Goal: Information Seeking & Learning: Learn about a topic

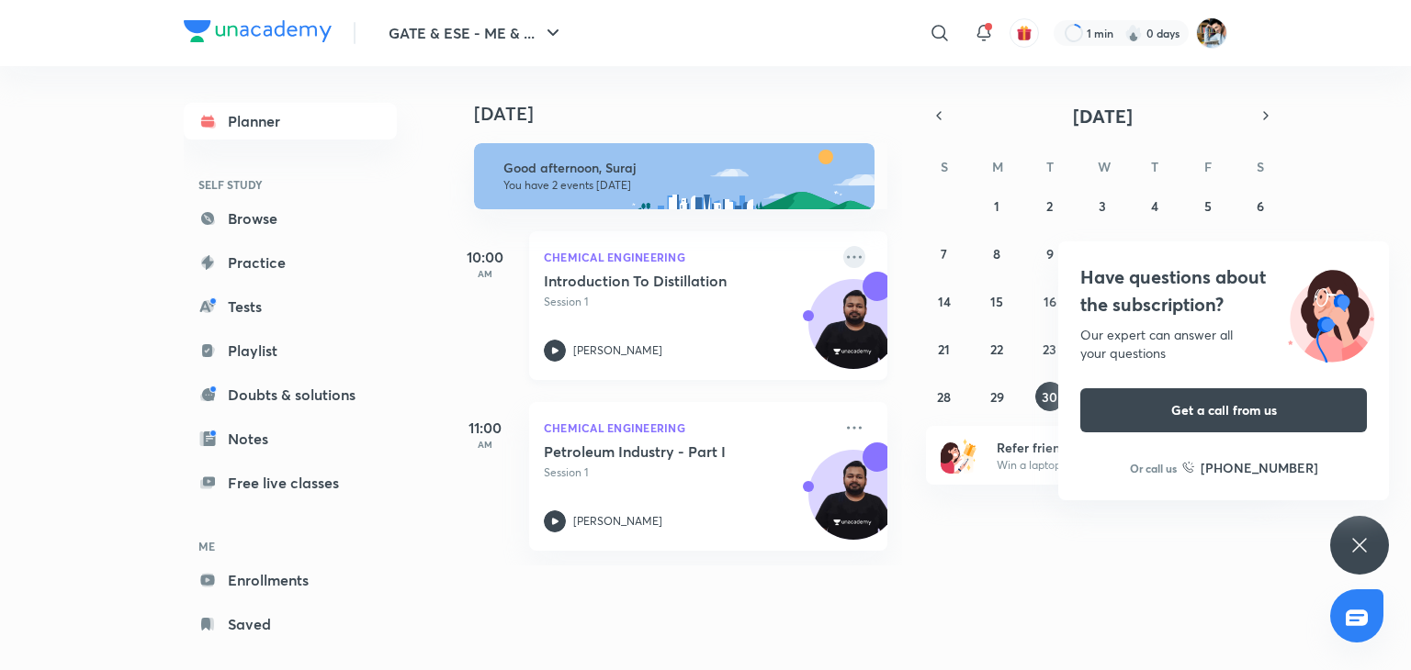
click at [847, 258] on icon at bounding box center [854, 256] width 15 height 3
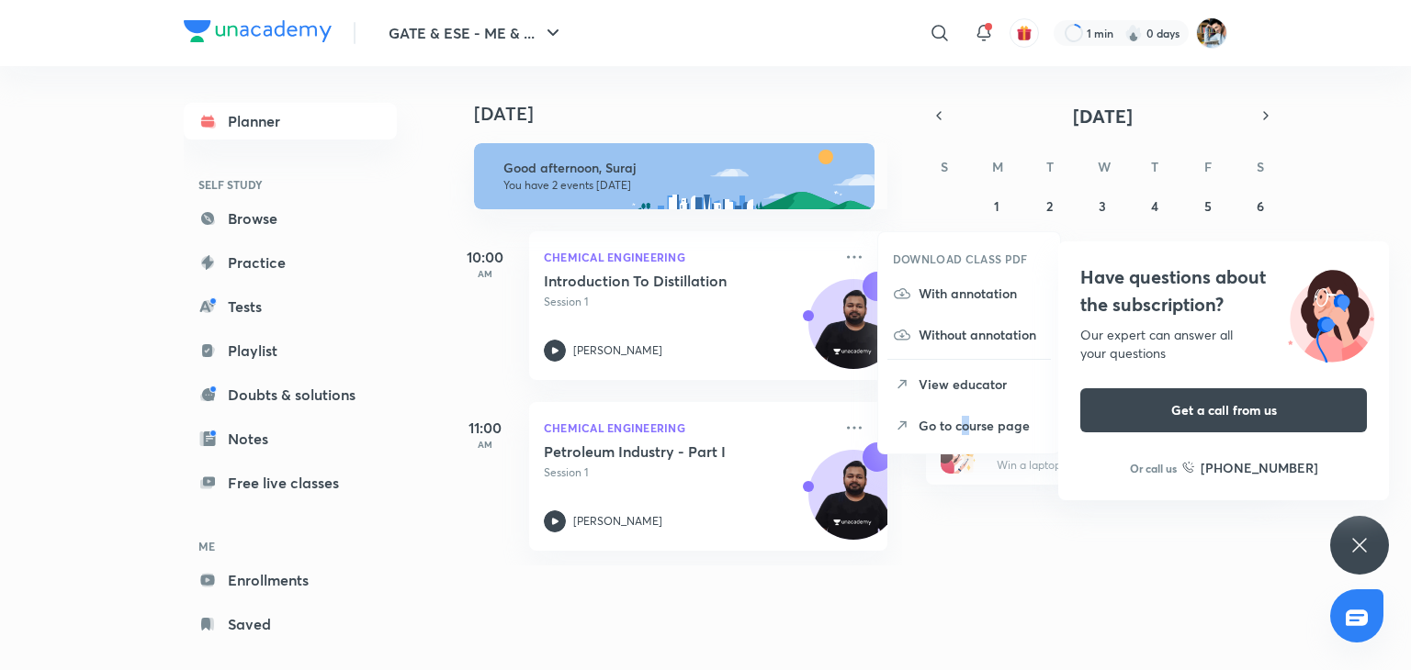
click at [965, 426] on p "Go to course page" at bounding box center [981, 425] width 127 height 19
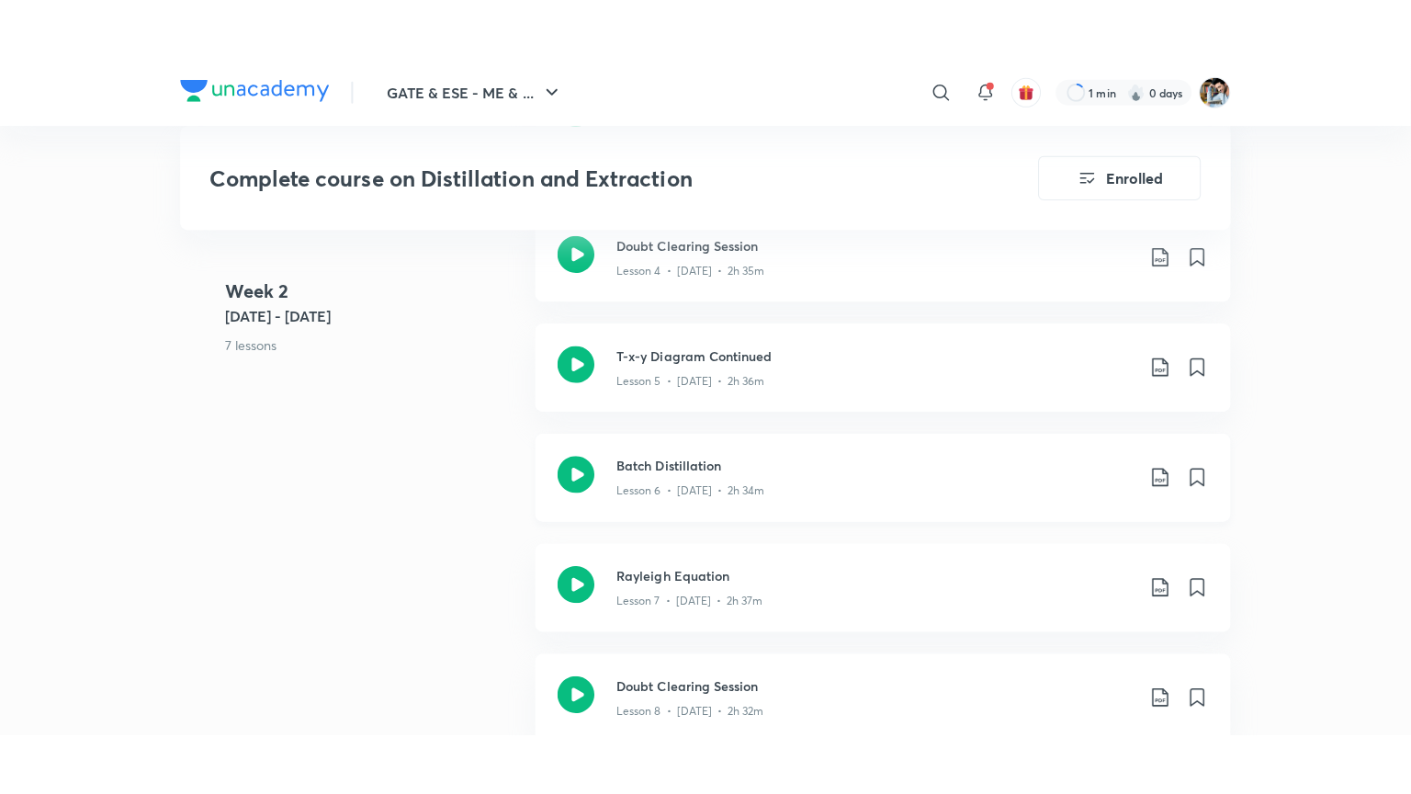
scroll to position [1594, 0]
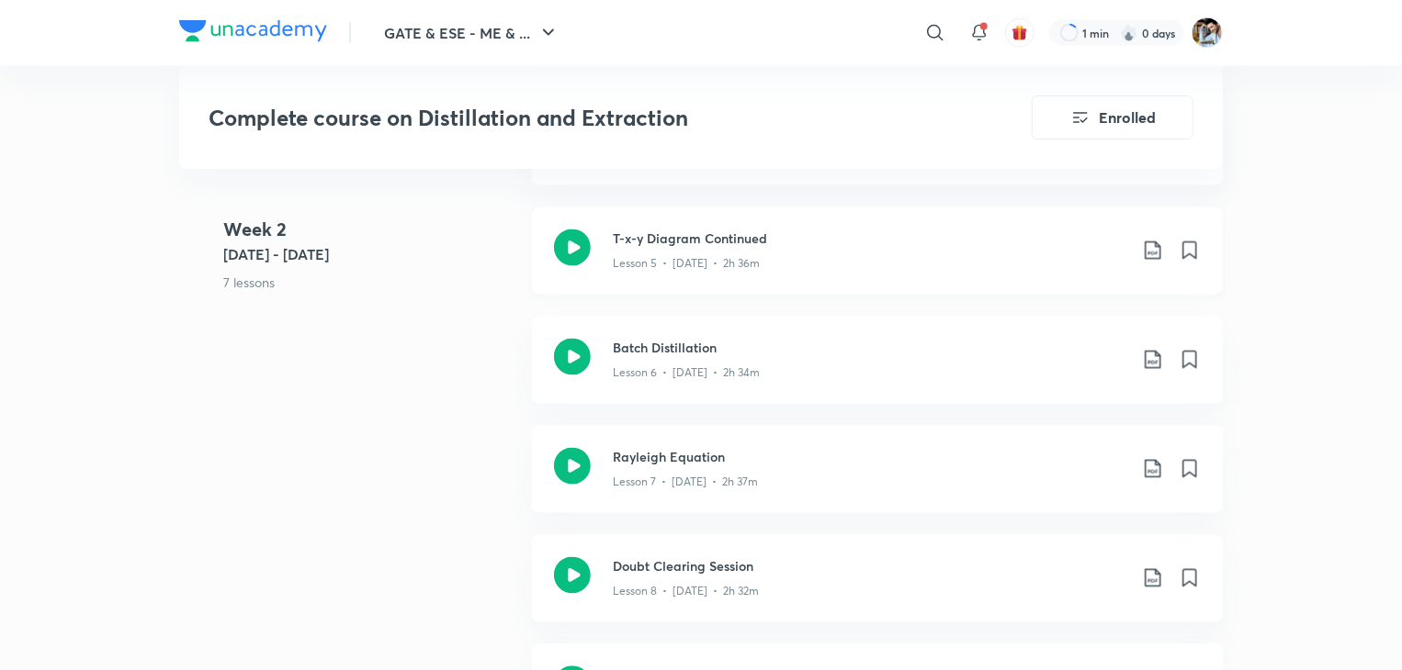
click at [819, 253] on div "Lesson 5 • [DATE] • 2h 36m" at bounding box center [870, 261] width 514 height 24
